Goal: Task Accomplishment & Management: Manage account settings

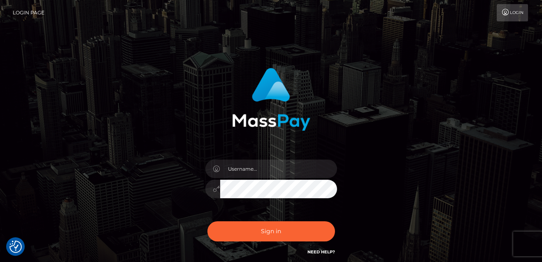
checkbox input "true"
click at [238, 172] on input "text" at bounding box center [278, 169] width 117 height 19
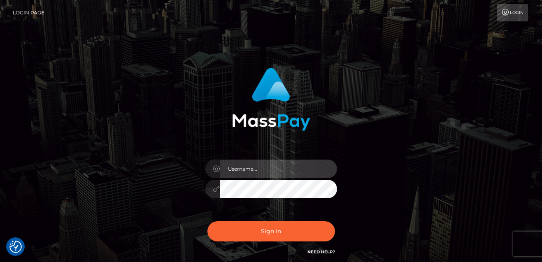
type input "[EMAIL_ADDRESS][DOMAIN_NAME]"
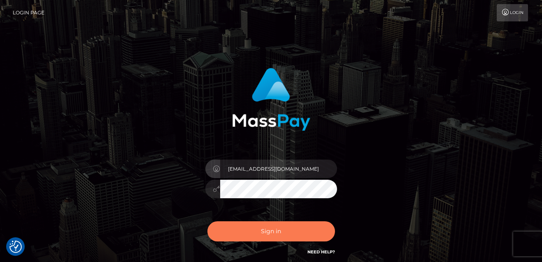
click at [267, 231] on button "Sign in" at bounding box center [272, 232] width 128 height 20
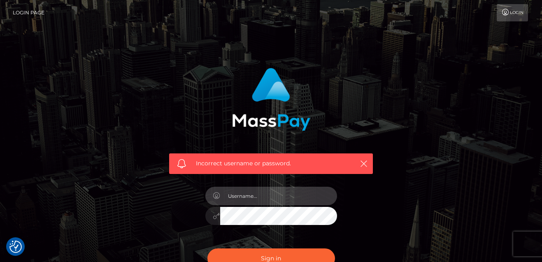
click at [246, 198] on input "text" at bounding box center [278, 196] width 117 height 19
